Goal: Navigation & Orientation: Find specific page/section

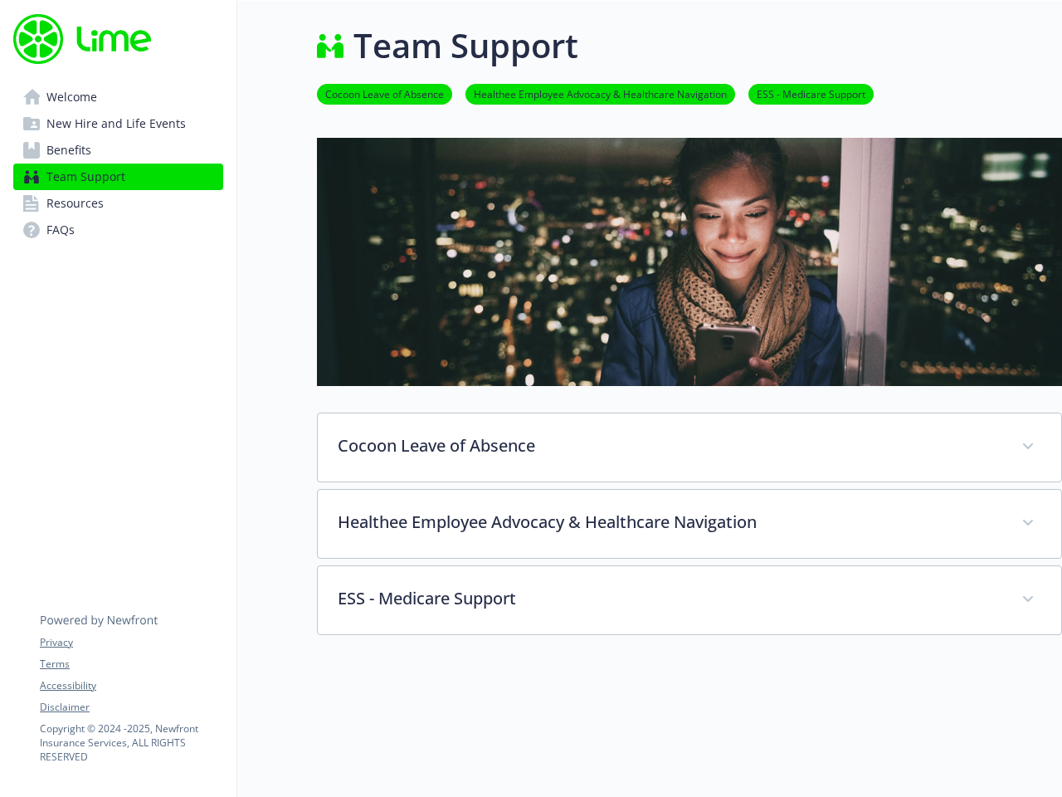
click at [531, 398] on div "Cocoon Leave of Absence Lime is here to support you. That’s why we’ve partnered…" at bounding box center [689, 386] width 745 height 497
click at [131, 685] on link "Accessibility" at bounding box center [131, 685] width 183 height 15
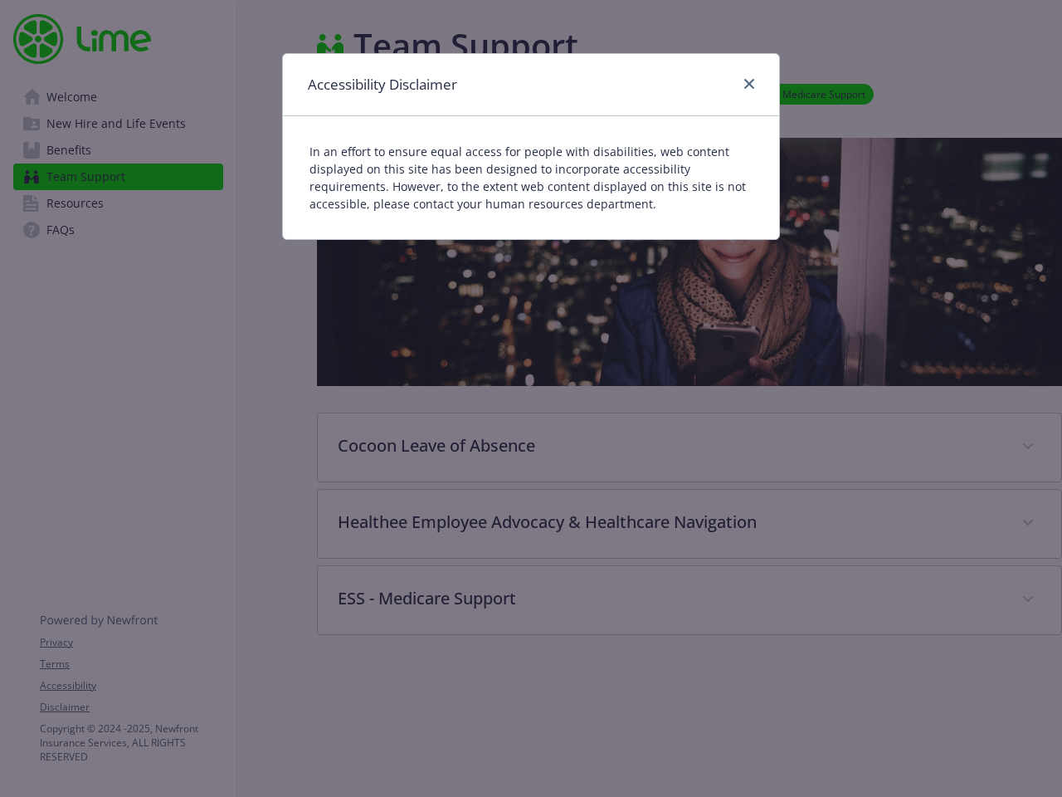
click at [131, 707] on div "Accessibility Disclaimer In an effort to ensure equal access for people with di…" at bounding box center [531, 398] width 1062 height 797
click at [690, 447] on div "Accessibility Disclaimer In an effort to ensure equal access for people with di…" at bounding box center [531, 398] width 1062 height 797
click at [690, 524] on div "Accessibility Disclaimer In an effort to ensure equal access for people with di…" at bounding box center [531, 398] width 1062 height 797
click at [690, 600] on div "Accessibility Disclaimer In an effort to ensure equal access for people with di…" at bounding box center [531, 398] width 1062 height 797
